Goal: Information Seeking & Learning: Learn about a topic

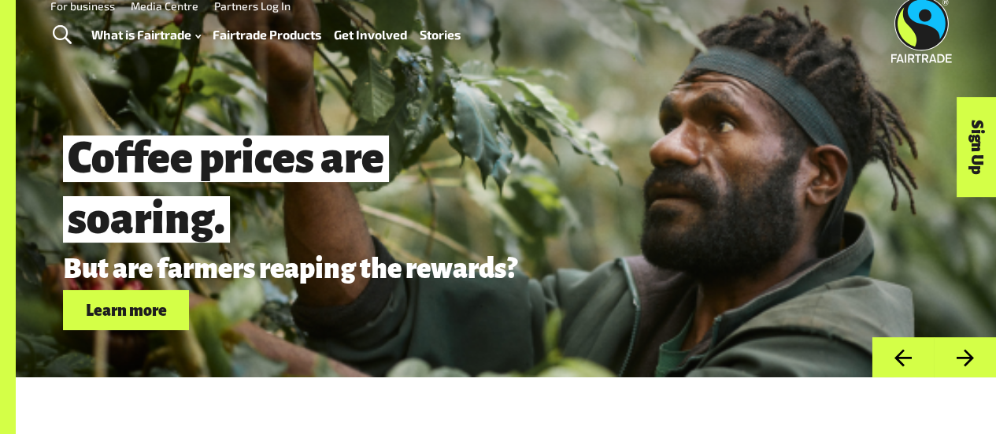
scroll to position [24, 0]
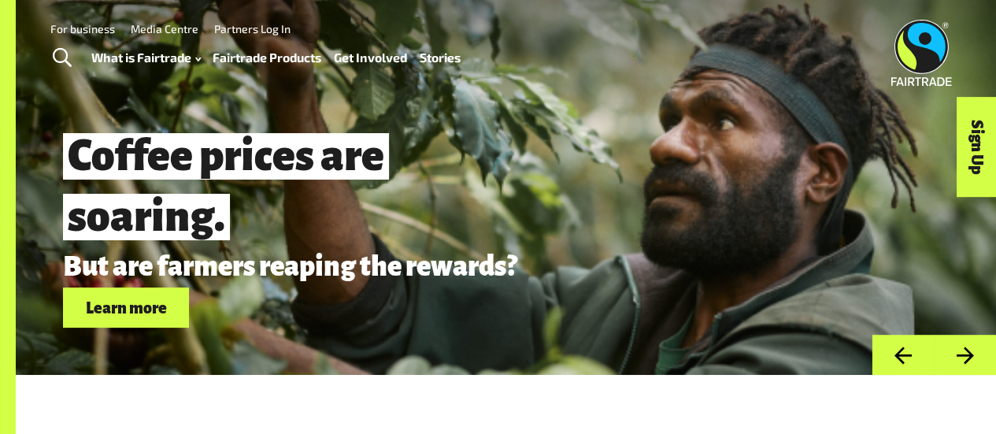
click at [272, 59] on link "Fairtrade Products" at bounding box center [267, 57] width 109 height 22
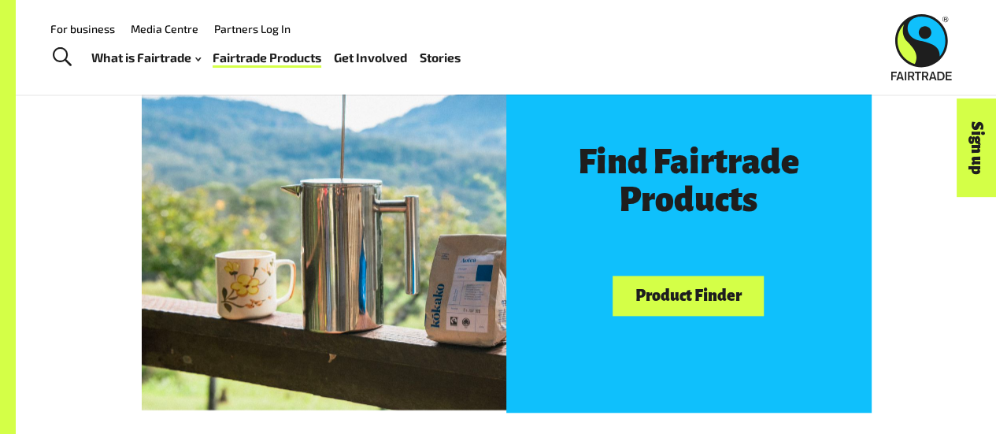
scroll to position [804, 0]
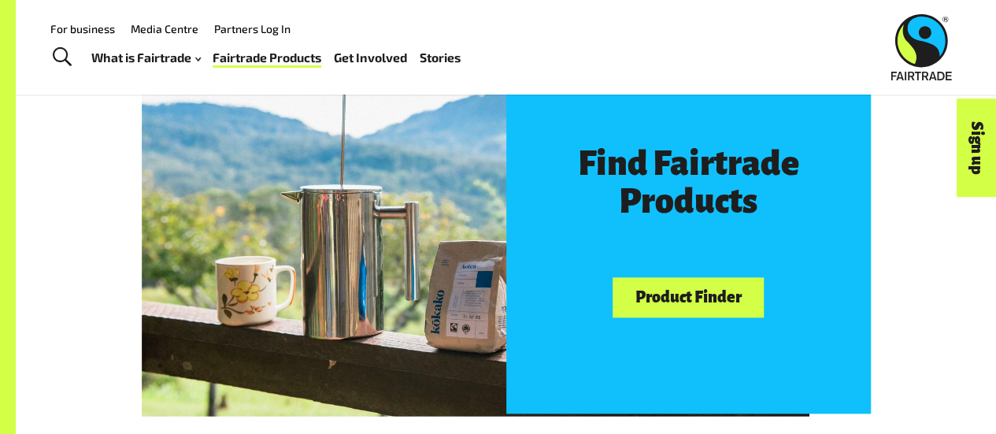
click at [702, 303] on link "Product Finder" at bounding box center [688, 297] width 151 height 40
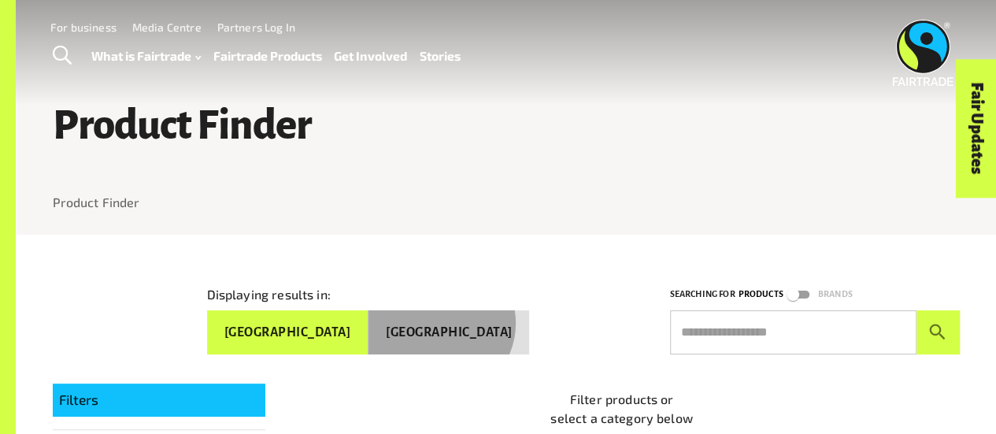
click at [494, 320] on button "[GEOGRAPHIC_DATA]" at bounding box center [448, 332] width 161 height 44
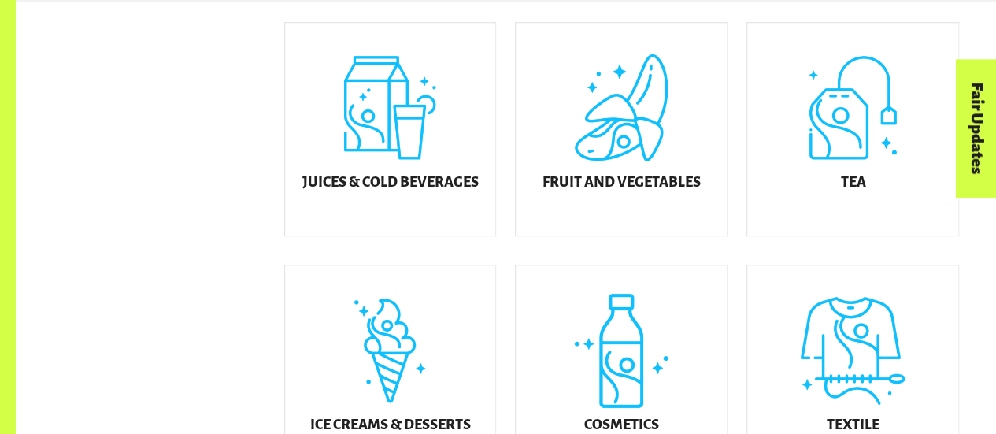
scroll to position [786, 0]
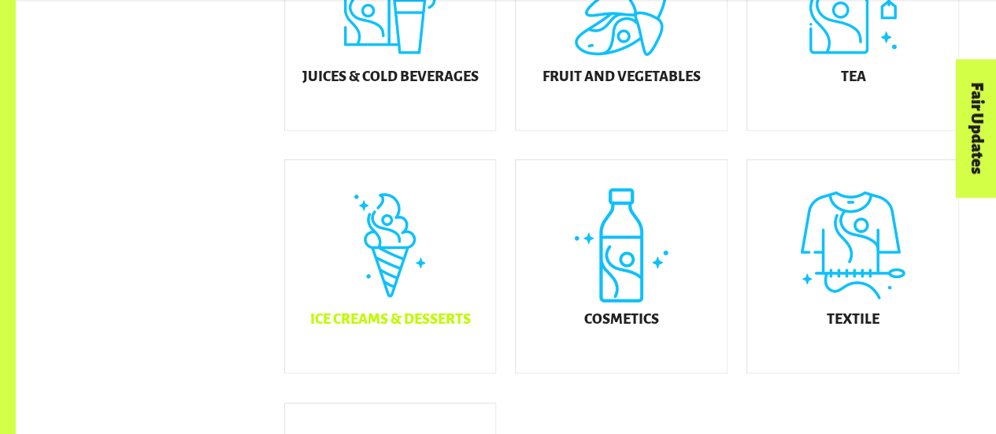
click at [398, 259] on div "Ice Creams & Desserts" at bounding box center [390, 266] width 211 height 213
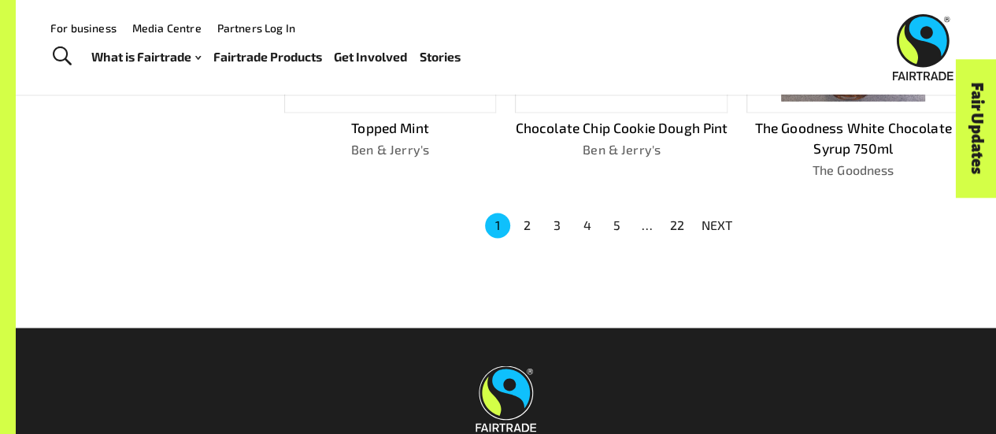
scroll to position [1159, 0]
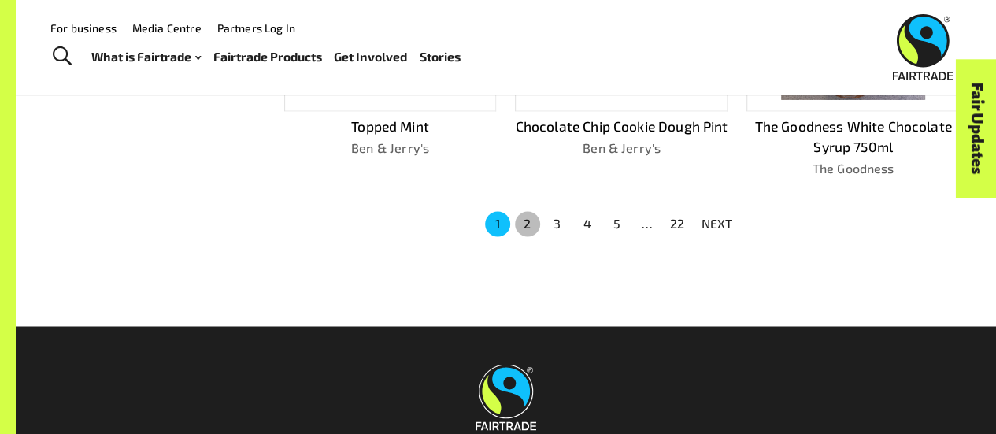
click at [527, 211] on button "2" at bounding box center [527, 223] width 25 height 25
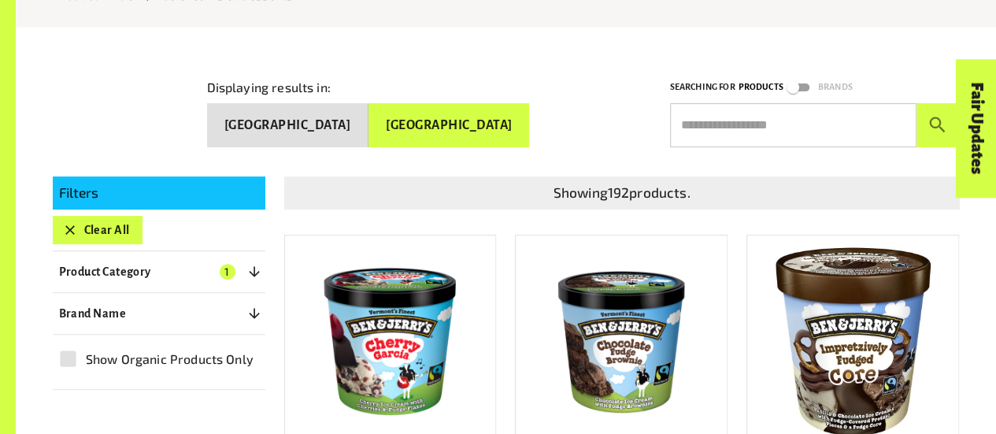
scroll to position [205, 0]
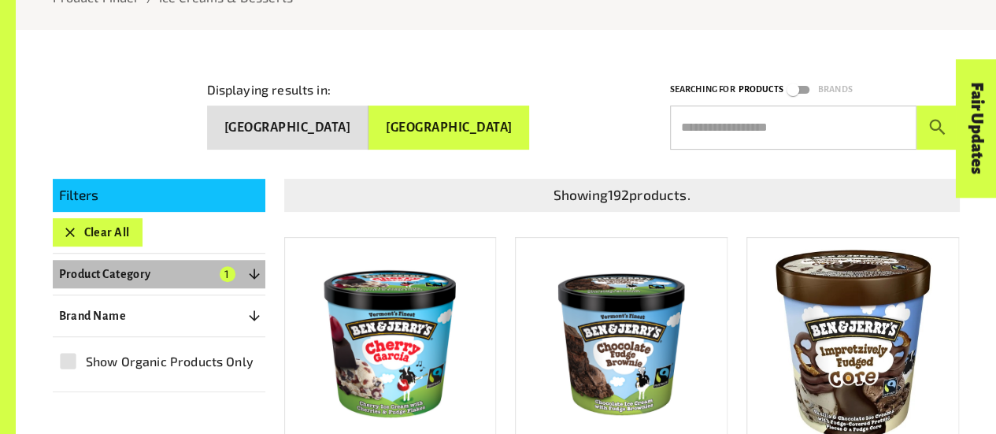
click at [258, 272] on icon "button" at bounding box center [254, 274] width 16 height 16
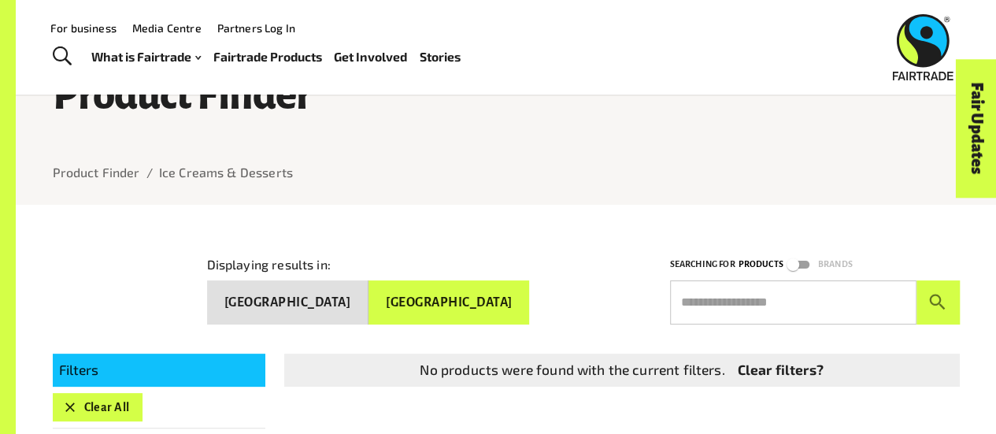
scroll to position [26, 0]
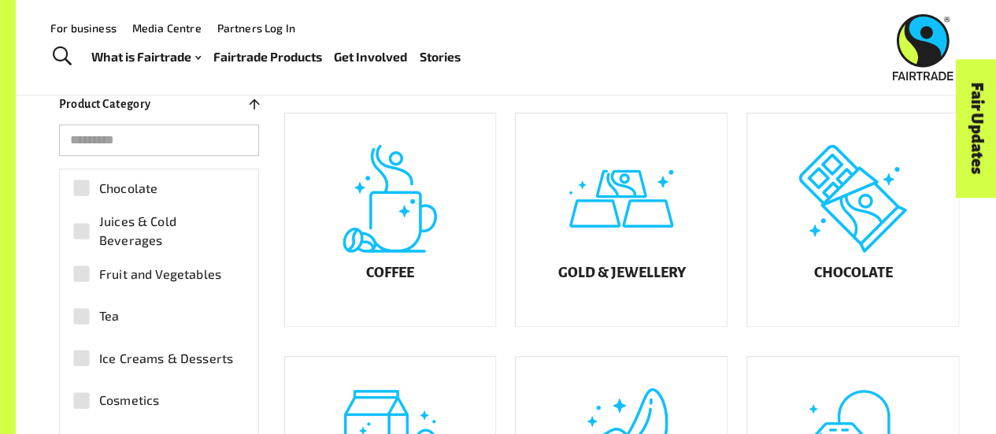
scroll to position [346, 0]
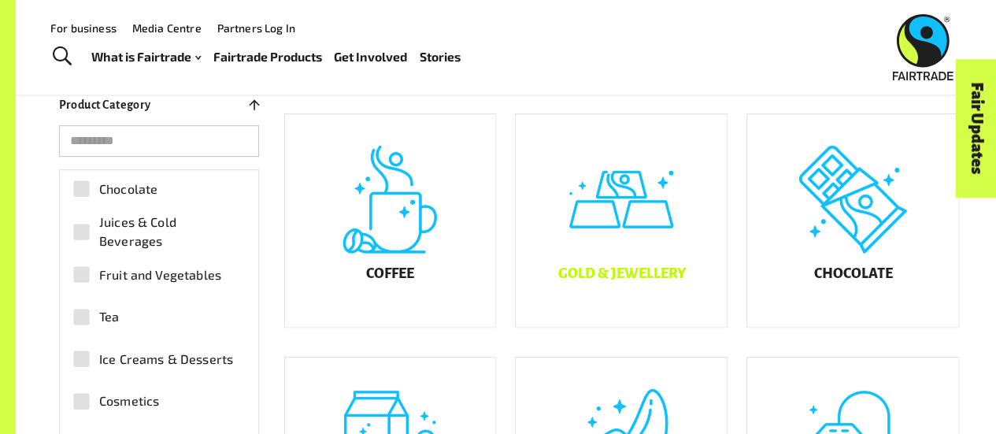
click at [612, 239] on div "Gold & Jewellery" at bounding box center [621, 220] width 211 height 213
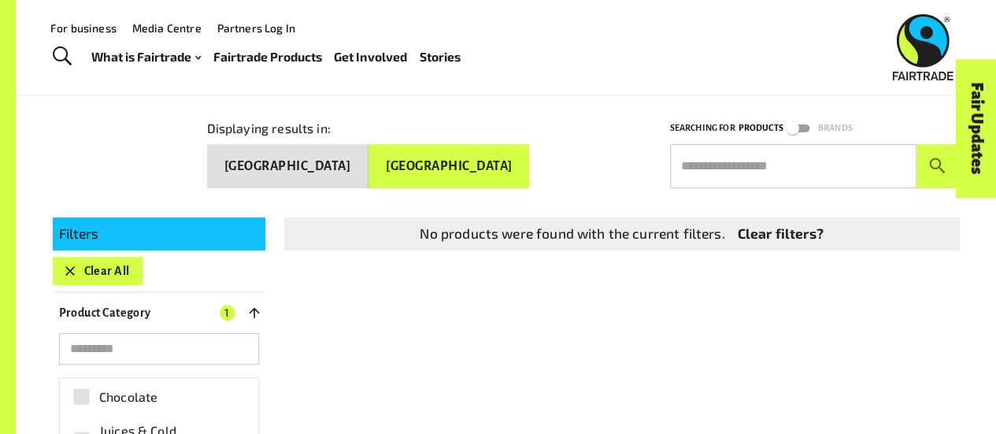
scroll to position [165, 0]
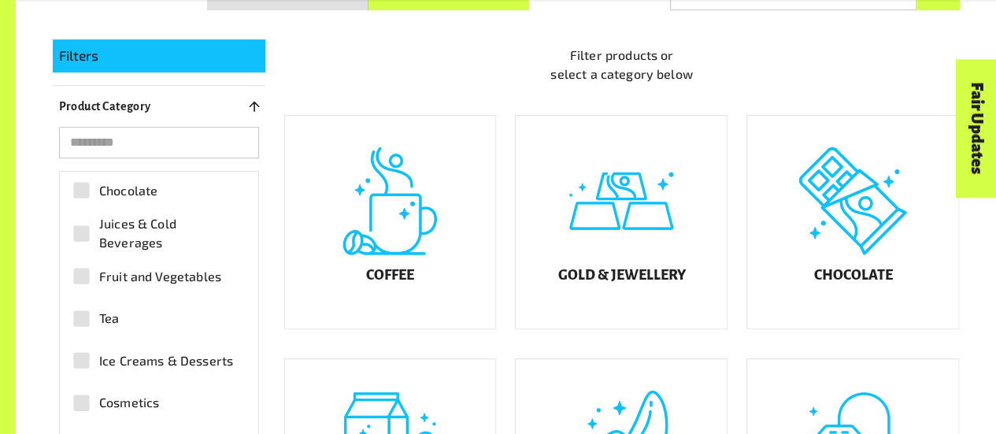
scroll to position [91, 0]
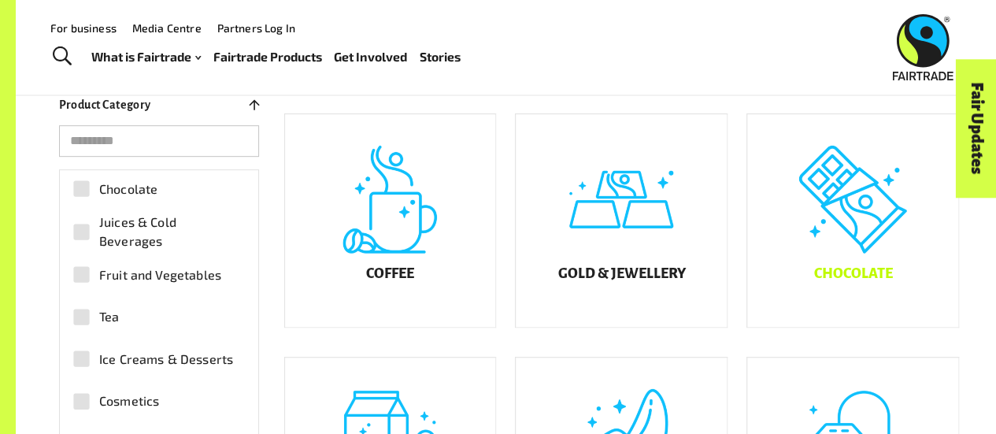
click at [834, 199] on div "Chocolate" at bounding box center [852, 220] width 211 height 213
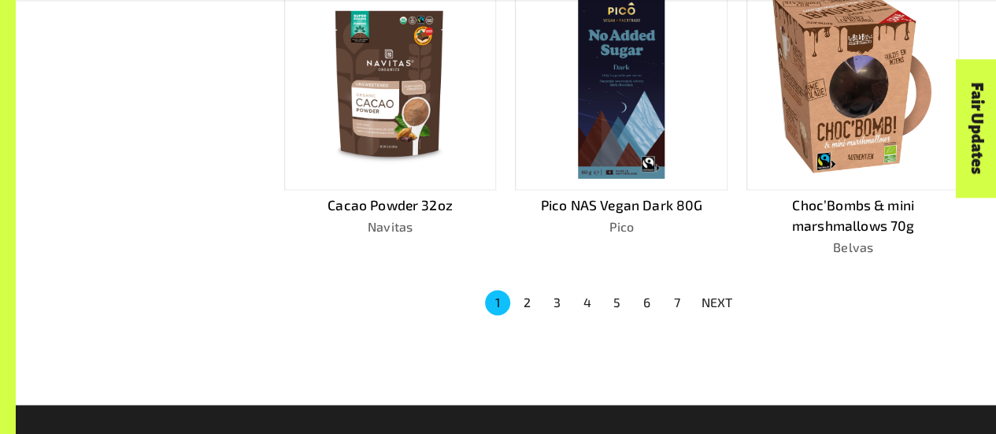
scroll to position [1083, 0]
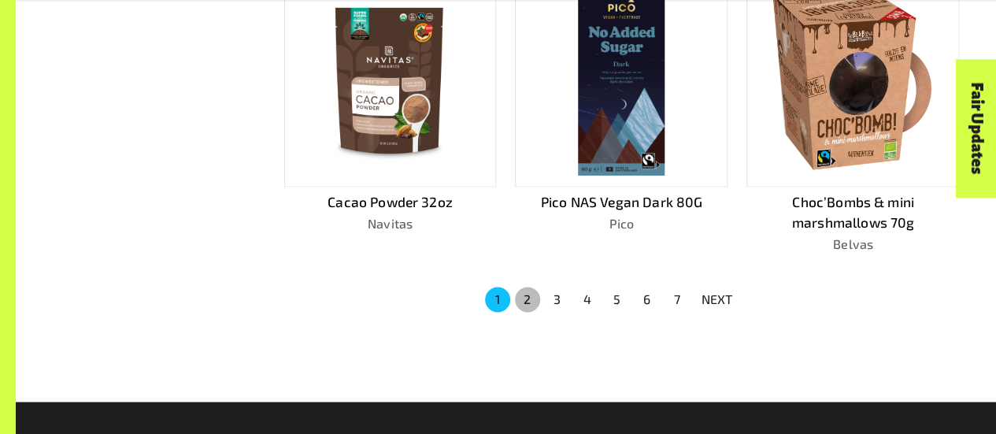
click at [526, 294] on button "2" at bounding box center [527, 299] width 25 height 25
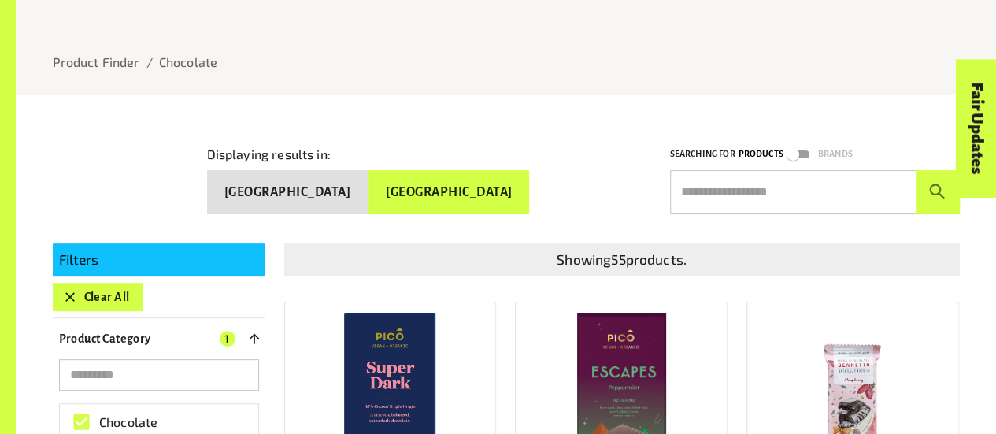
scroll to position [138, 0]
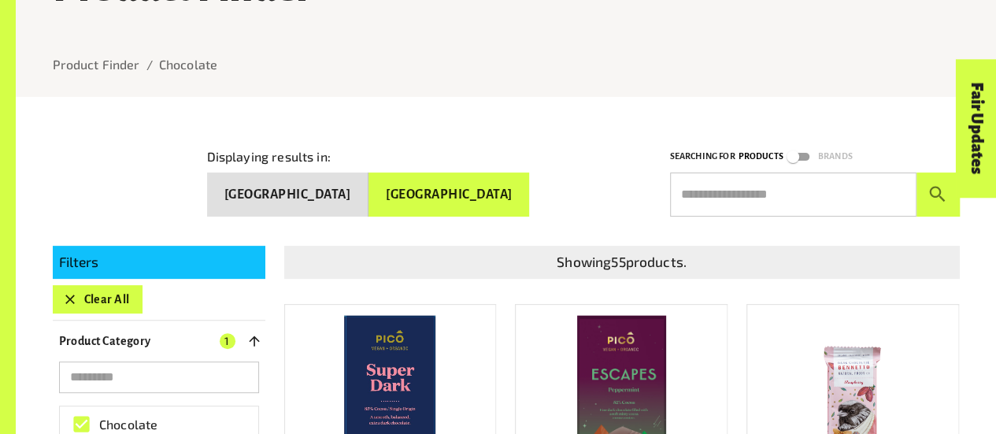
click at [86, 294] on button "Clear All" at bounding box center [98, 299] width 90 height 28
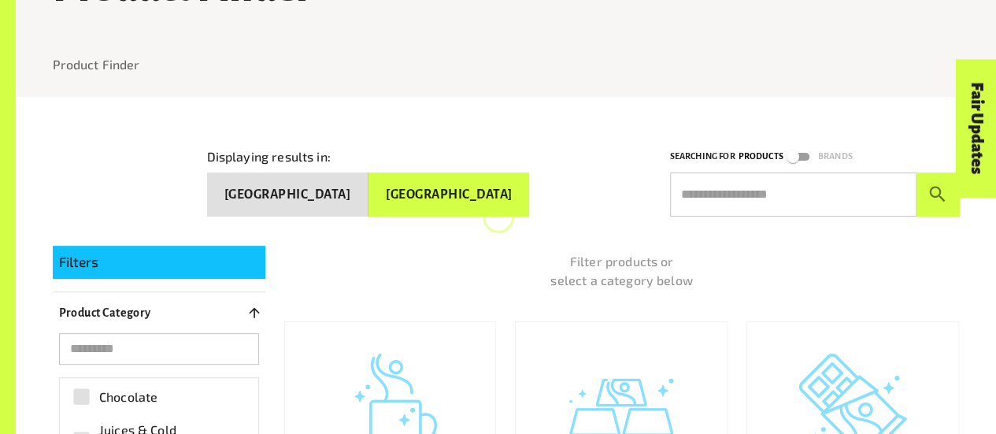
scroll to position [239, 0]
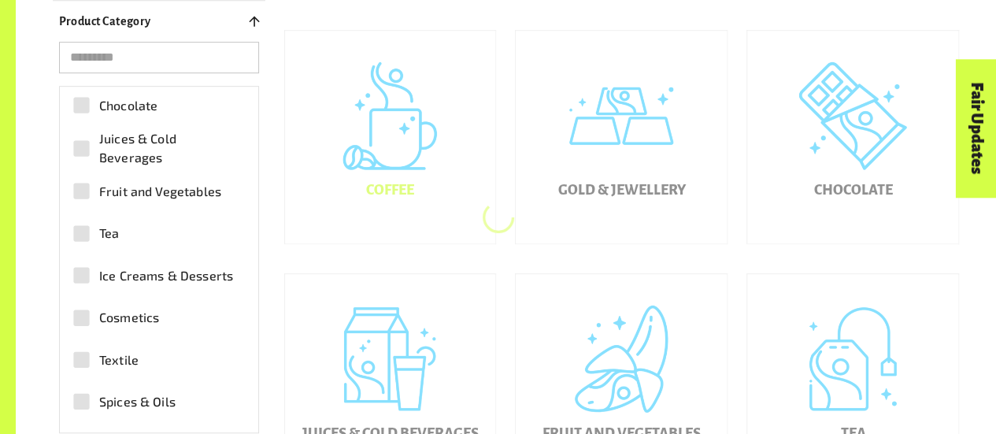
click at [411, 198] on h5 "Coffee" at bounding box center [390, 191] width 48 height 16
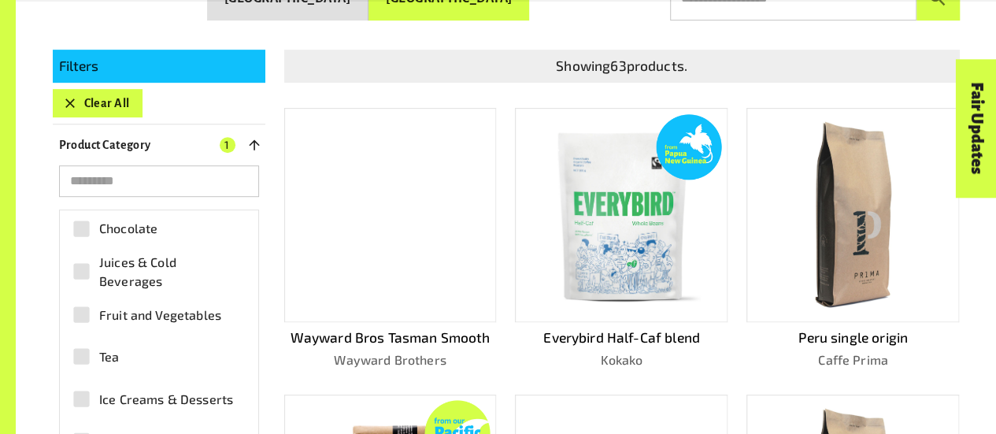
scroll to position [335, 0]
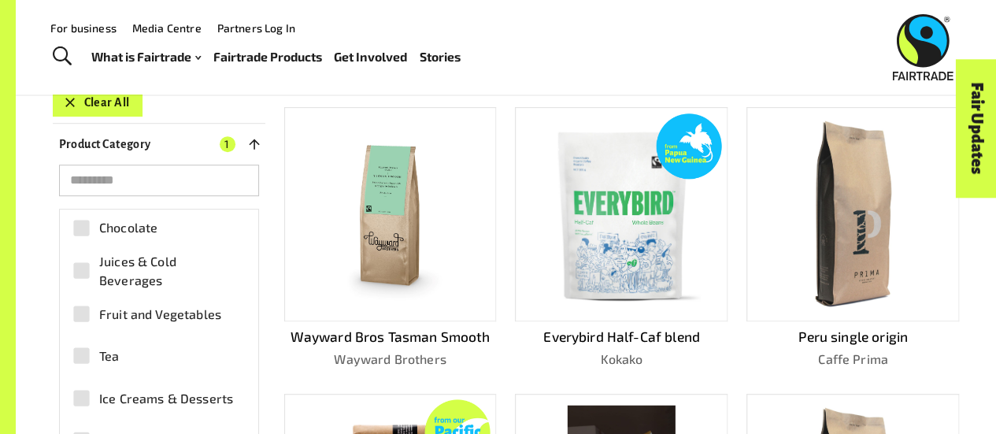
click at [94, 98] on button "Clear All" at bounding box center [98, 102] width 90 height 28
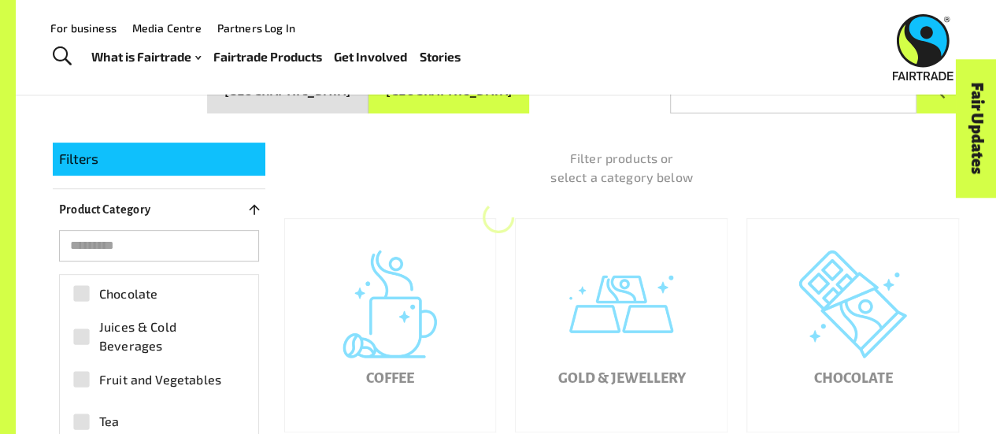
scroll to position [239, 0]
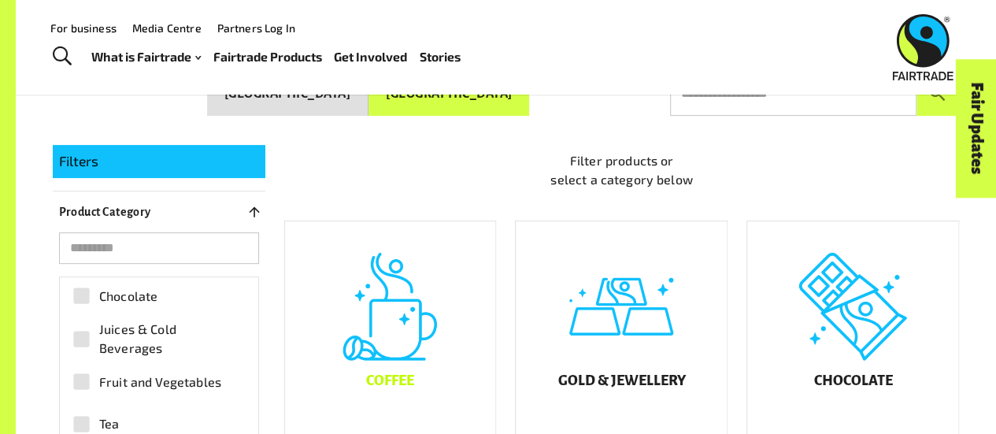
click at [398, 339] on div "Coffee" at bounding box center [390, 327] width 211 height 213
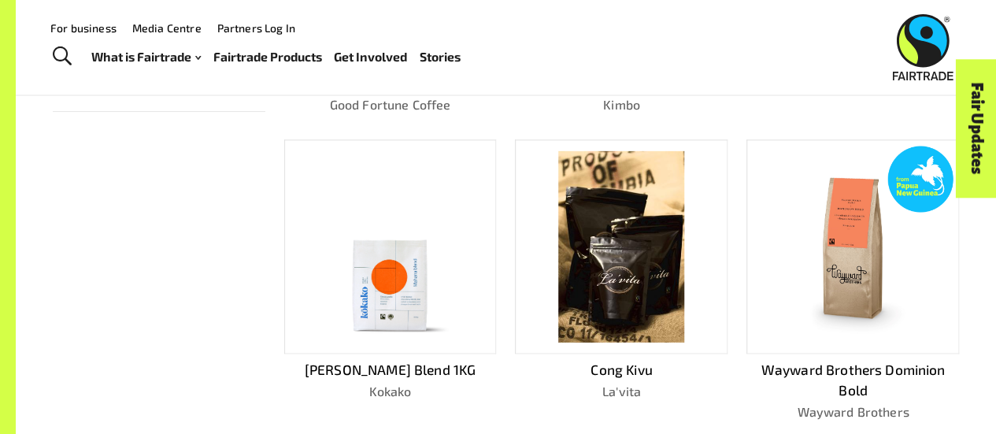
scroll to position [896, 0]
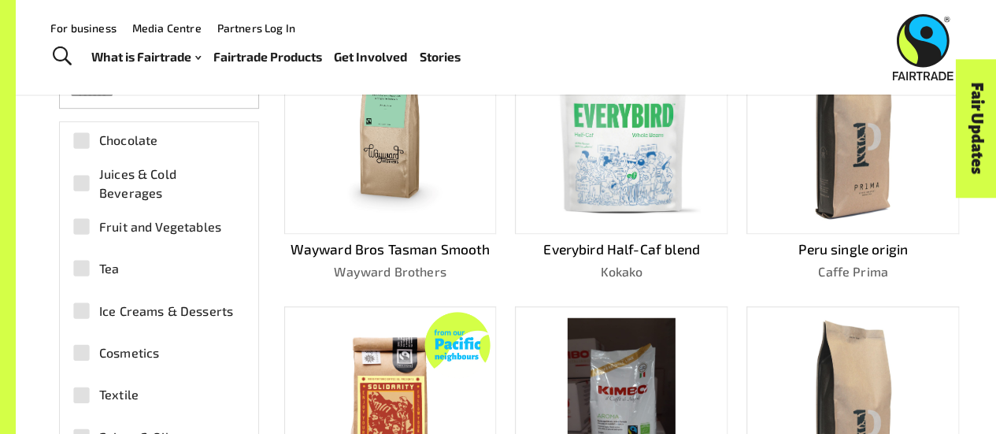
click at [398, 339] on img at bounding box center [390, 413] width 190 height 190
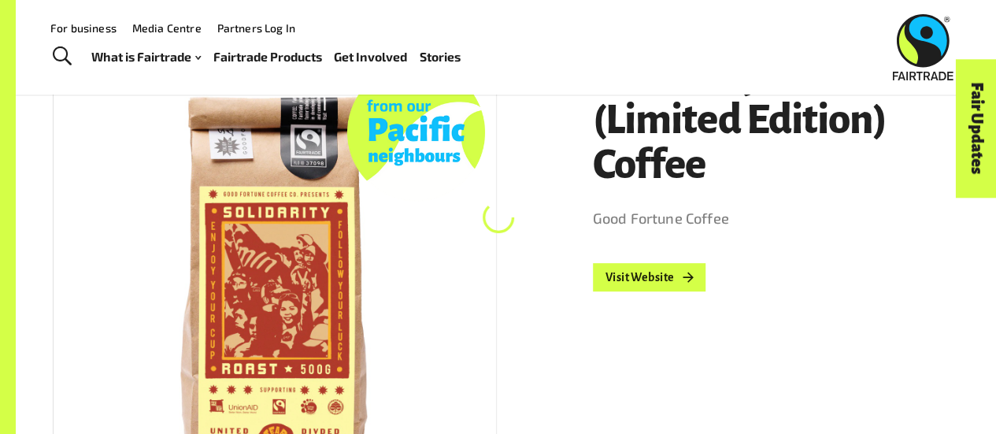
scroll to position [239, 0]
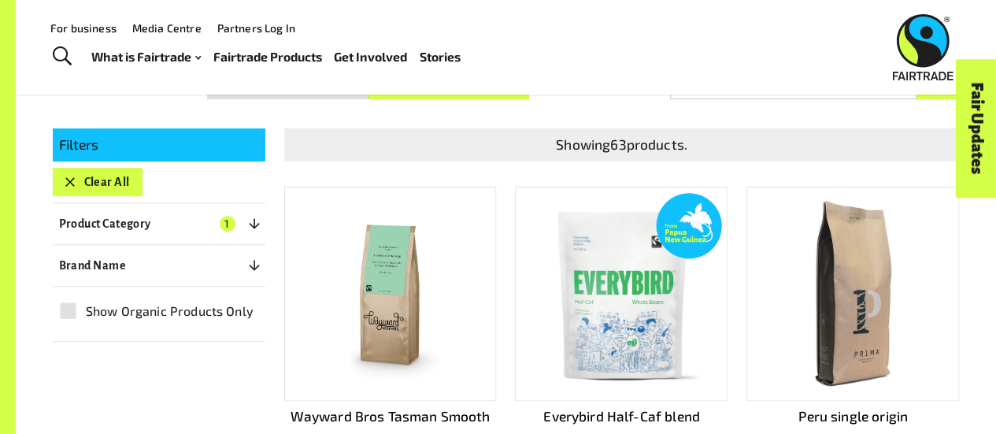
scroll to position [254, 0]
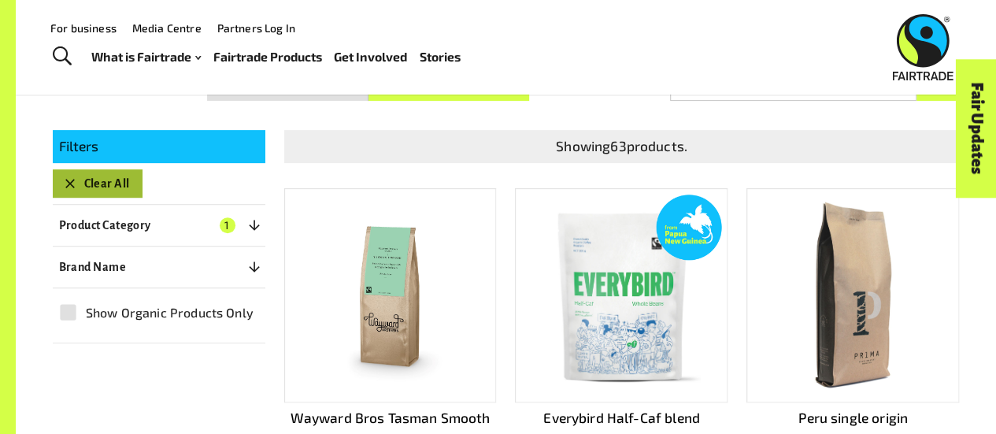
click at [112, 176] on button "Clear All" at bounding box center [98, 183] width 90 height 28
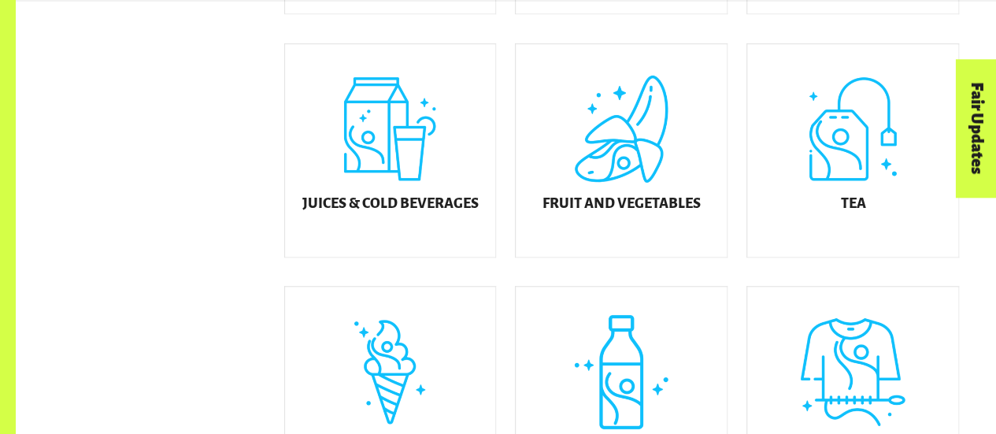
scroll to position [661, 0]
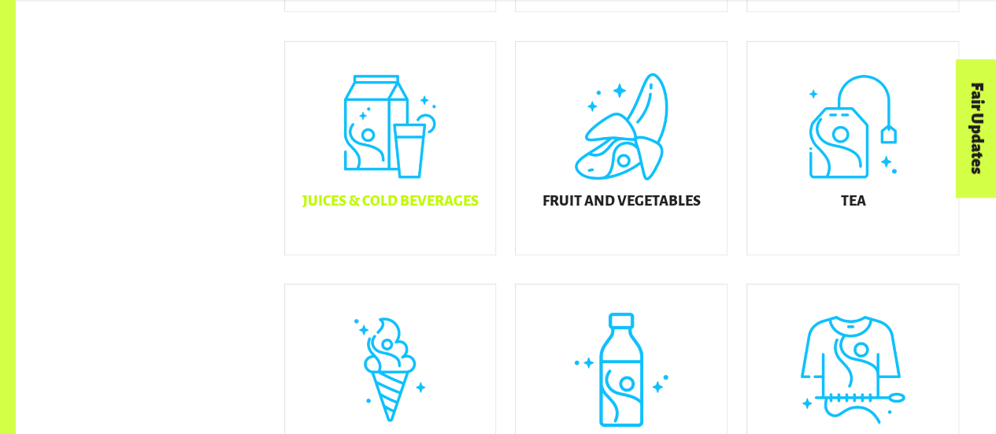
click at [385, 131] on div "Juices & Cold Beverages" at bounding box center [390, 148] width 211 height 213
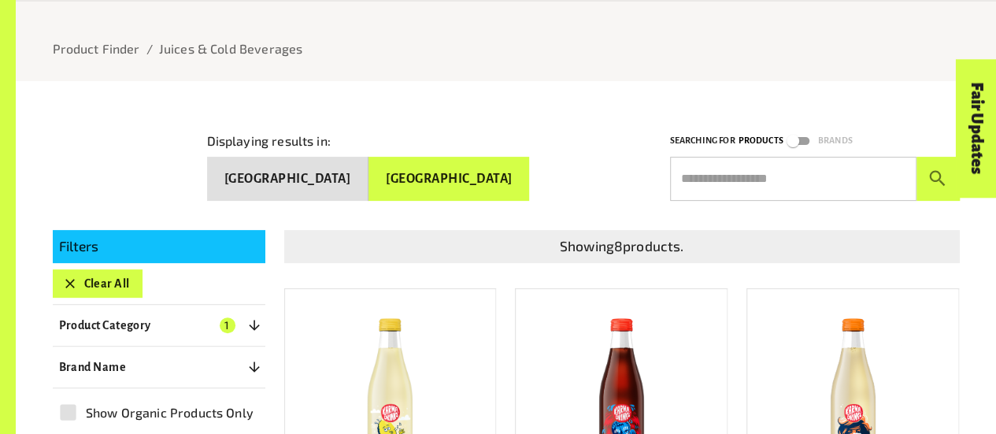
scroll to position [154, 0]
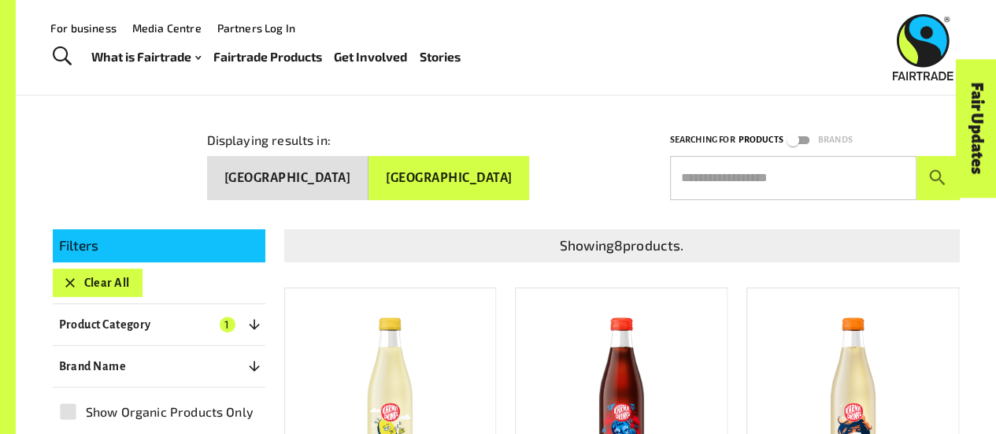
click at [107, 277] on button "Clear All" at bounding box center [98, 282] width 90 height 28
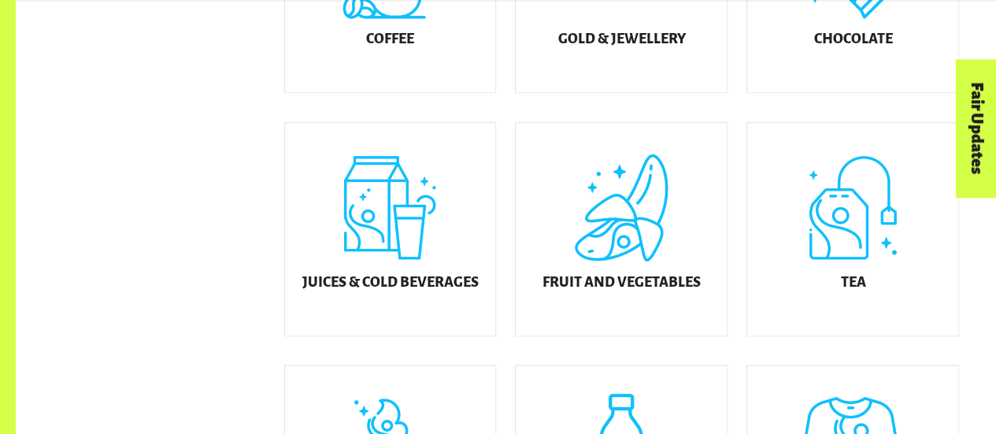
scroll to position [582, 0]
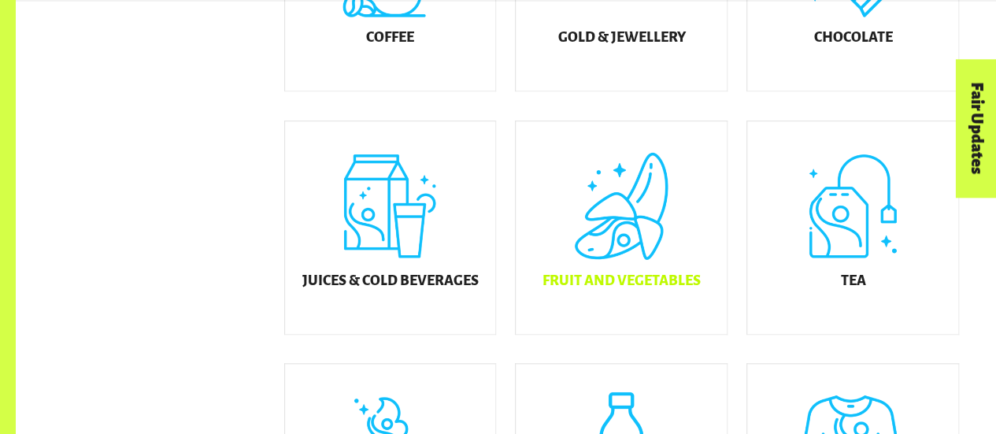
click at [635, 222] on div "Fruit and Vegetables" at bounding box center [621, 227] width 211 height 213
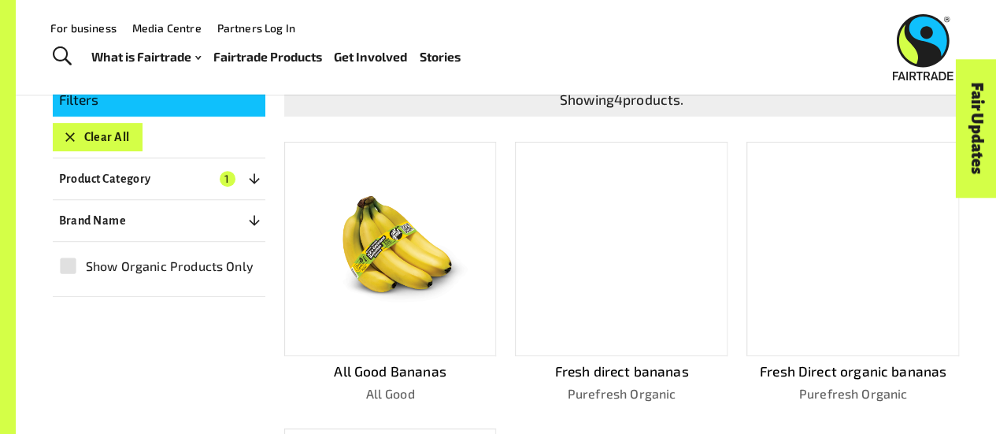
scroll to position [301, 0]
click at [113, 131] on button "Clear All" at bounding box center [98, 136] width 90 height 28
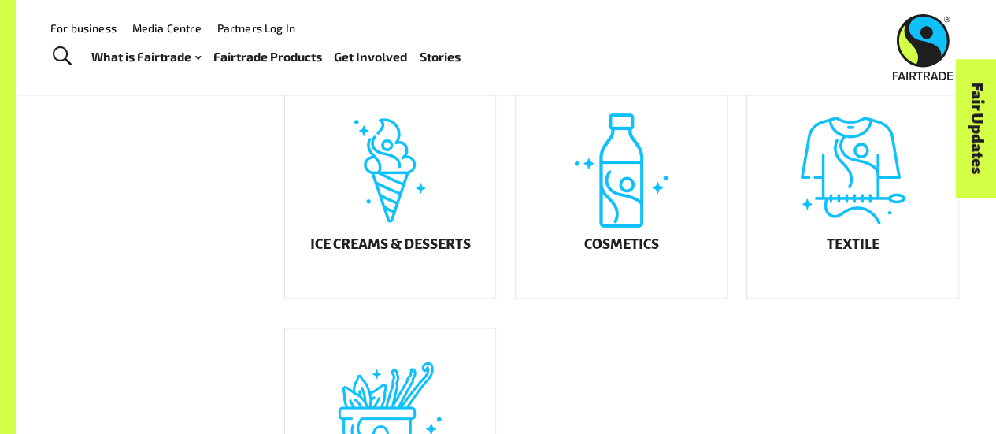
scroll to position [864, 0]
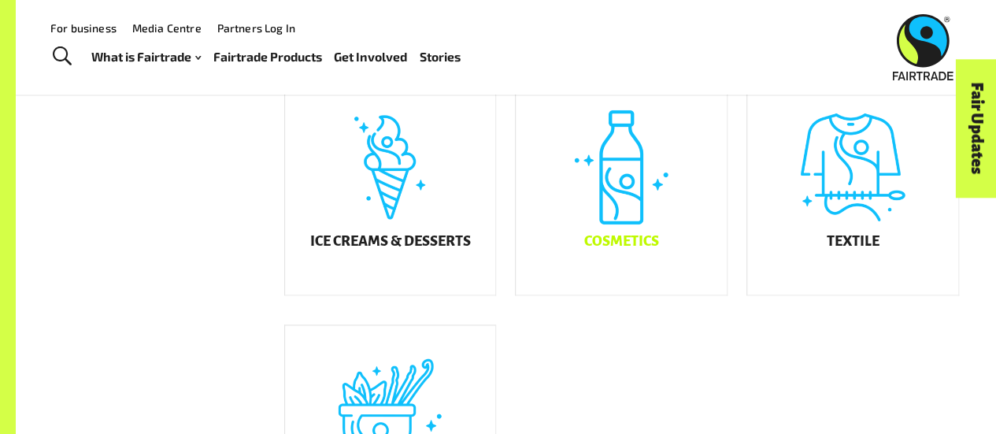
click at [628, 209] on div "Cosmetics" at bounding box center [621, 188] width 211 height 213
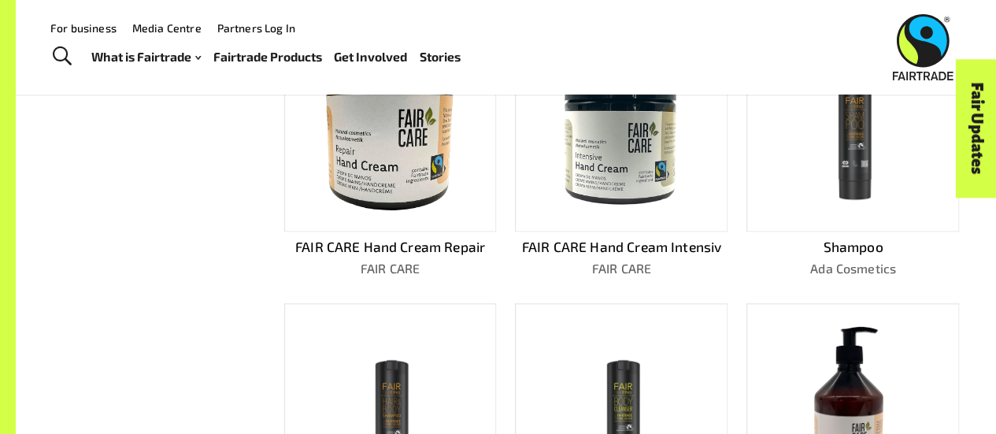
scroll to position [729, 0]
